Goal: Navigation & Orientation: Understand site structure

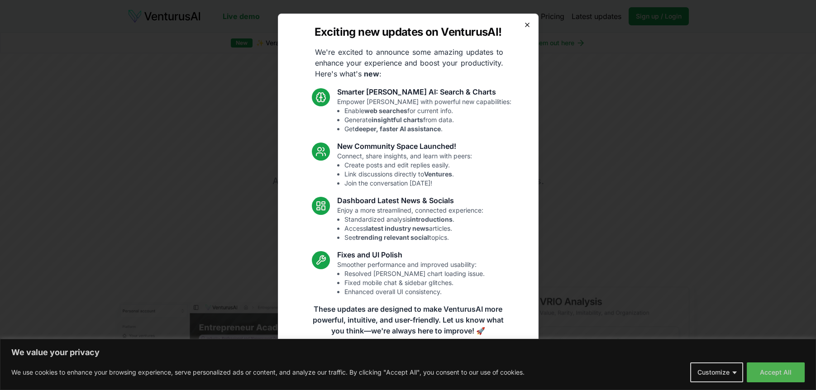
click at [530, 23] on icon "button" at bounding box center [527, 24] width 7 height 7
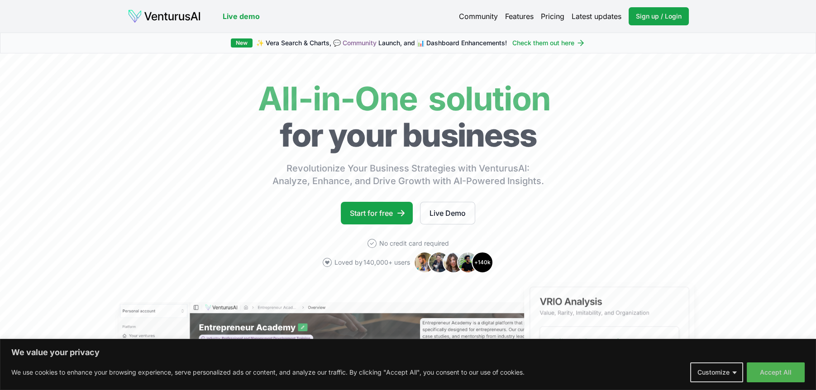
click at [554, 15] on link "Pricing" at bounding box center [553, 16] width 24 height 11
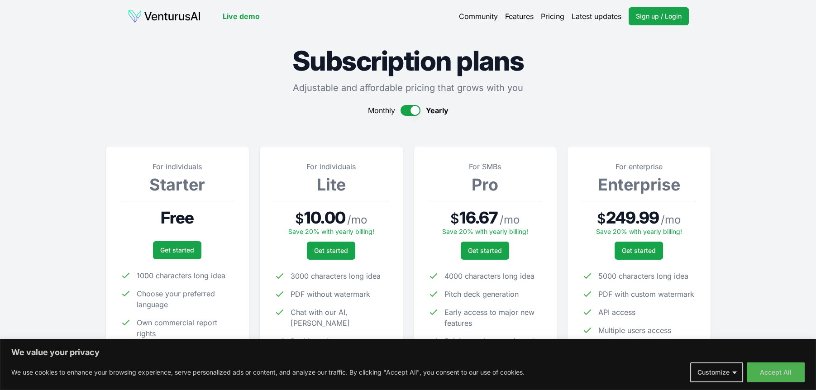
click at [514, 15] on link "Features" at bounding box center [519, 16] width 29 height 11
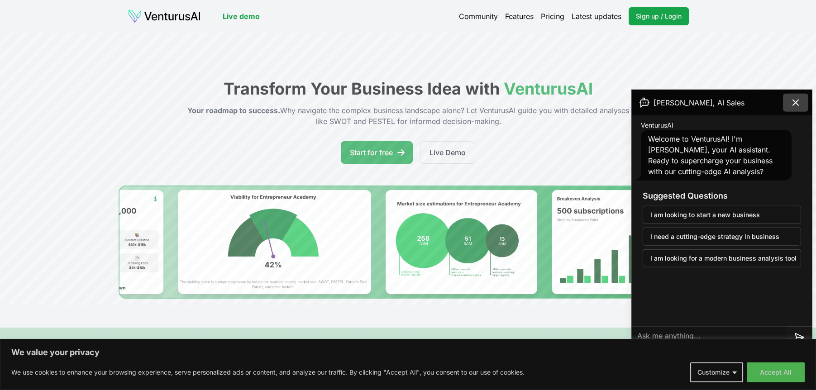
click at [796, 101] on icon at bounding box center [796, 102] width 11 height 11
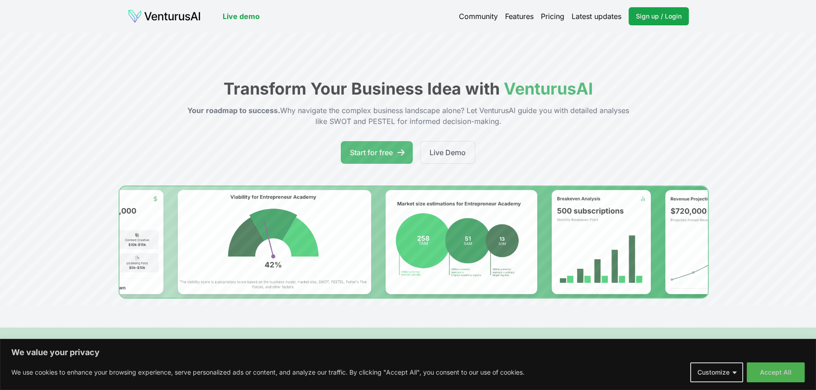
click at [475, 16] on link "Community" at bounding box center [478, 16] width 39 height 11
